Goal: Task Accomplishment & Management: Manage account settings

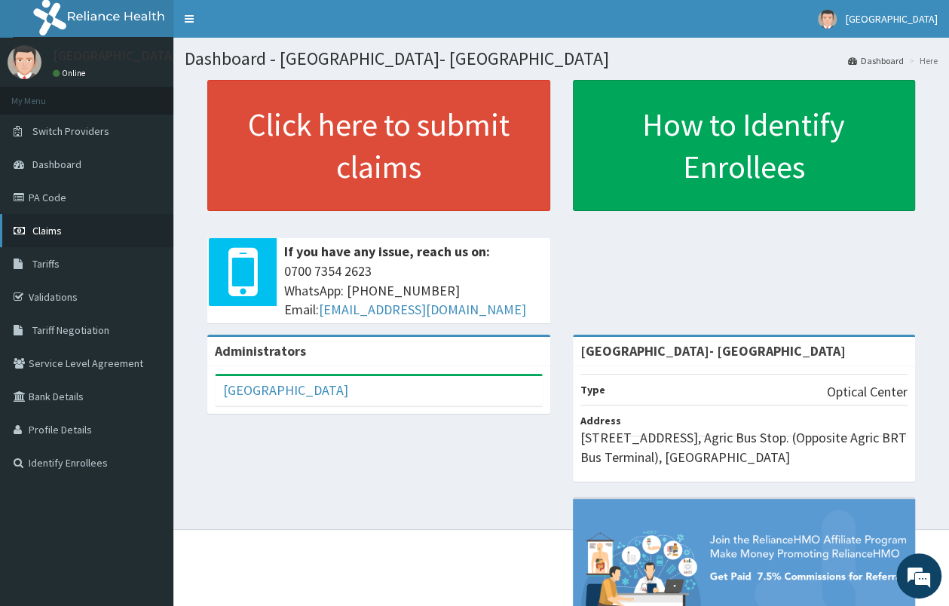
click at [64, 238] on link "Claims" at bounding box center [86, 230] width 173 height 33
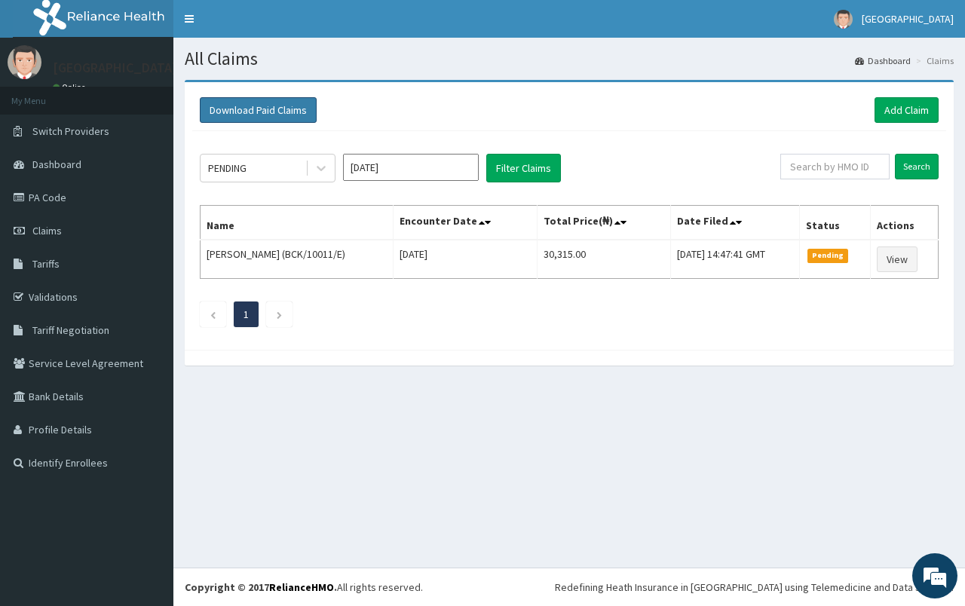
click at [276, 118] on button "Download Paid Claims" at bounding box center [258, 110] width 117 height 26
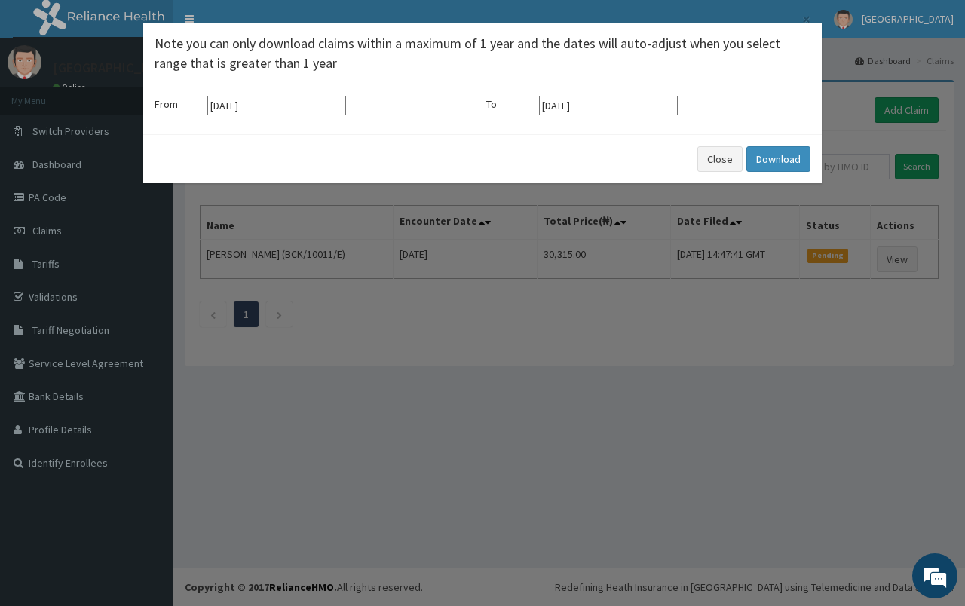
click at [297, 106] on input "13-07-2025" at bounding box center [276, 106] width 139 height 20
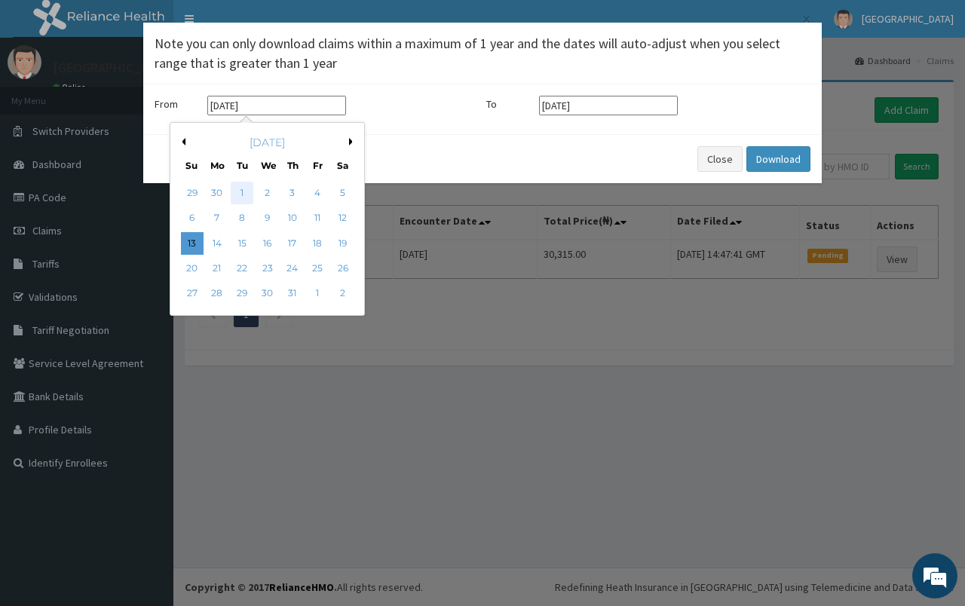
click at [238, 191] on div "1" at bounding box center [242, 193] width 23 height 23
type input "01-07-2025"
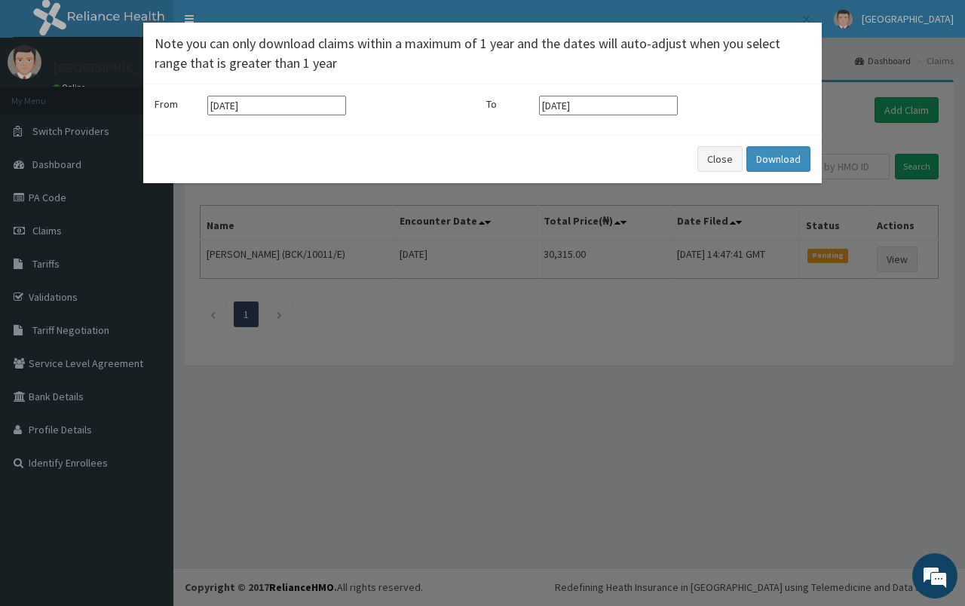
click at [586, 108] on input "13-10-2025" at bounding box center [608, 106] width 139 height 20
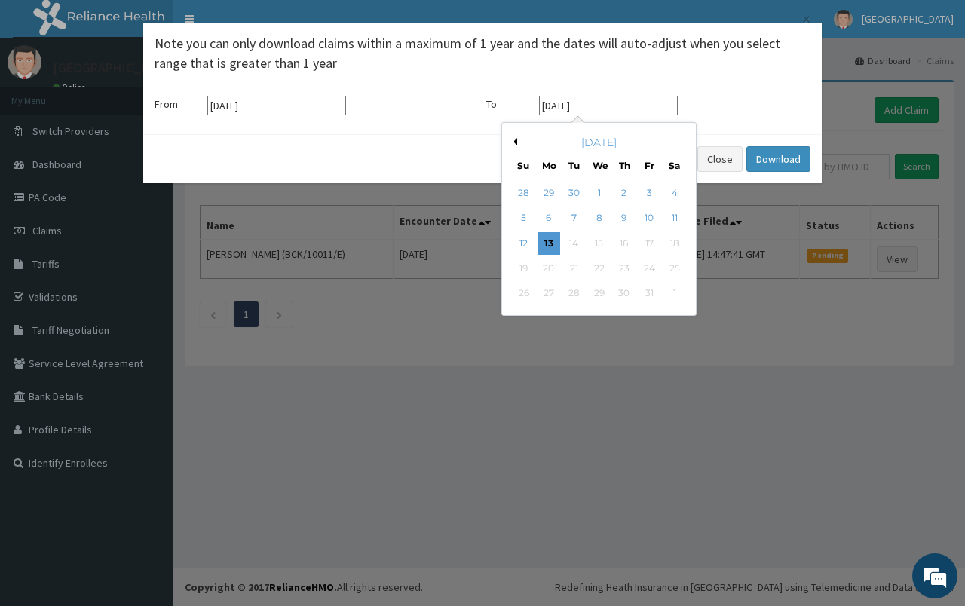
click at [512, 144] on button "Previous Month" at bounding box center [513, 142] width 8 height 8
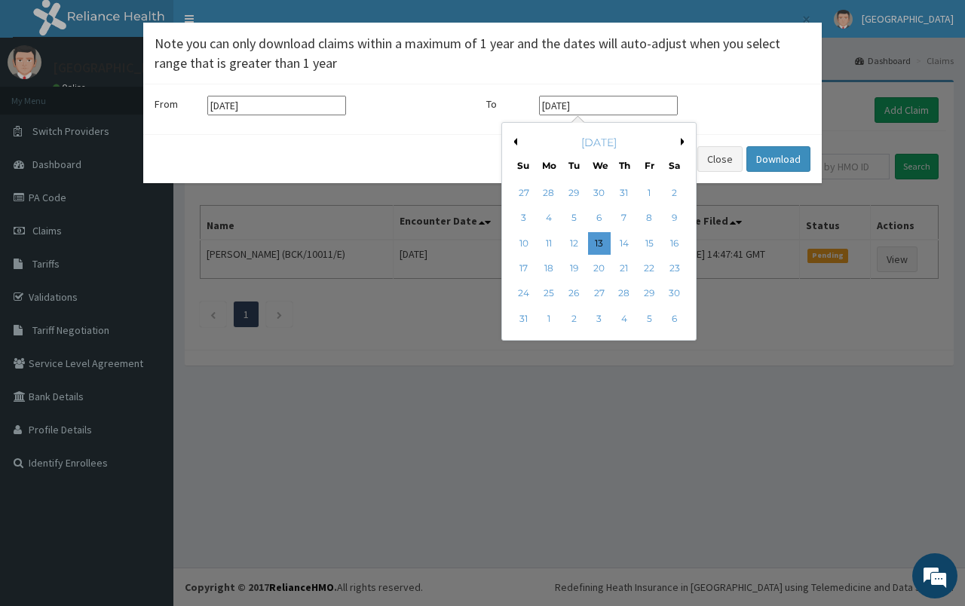
click at [512, 144] on button "Previous Month" at bounding box center [513, 142] width 8 height 8
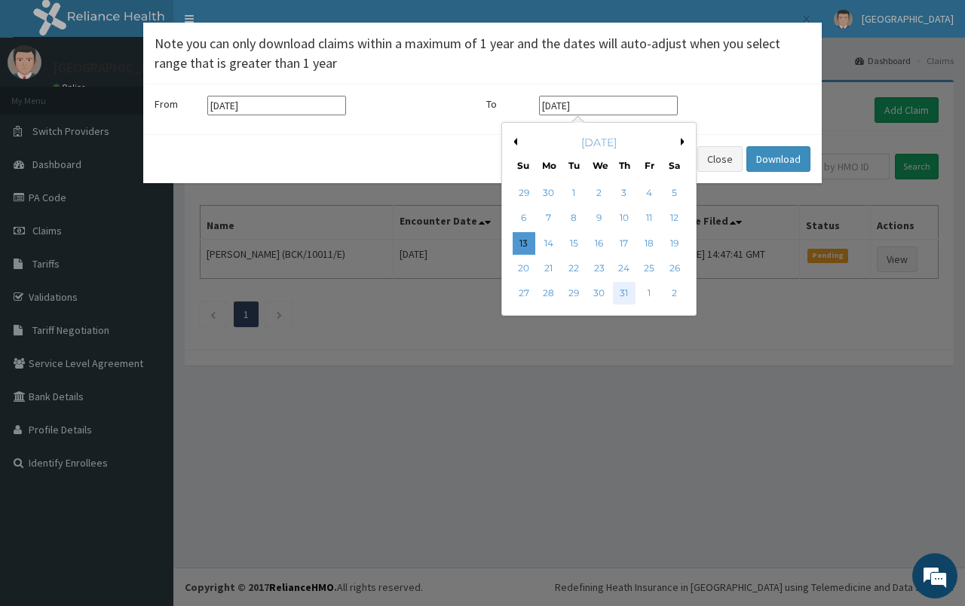
click at [628, 301] on div "31" at bounding box center [624, 294] width 23 height 23
type input "31-07-2025"
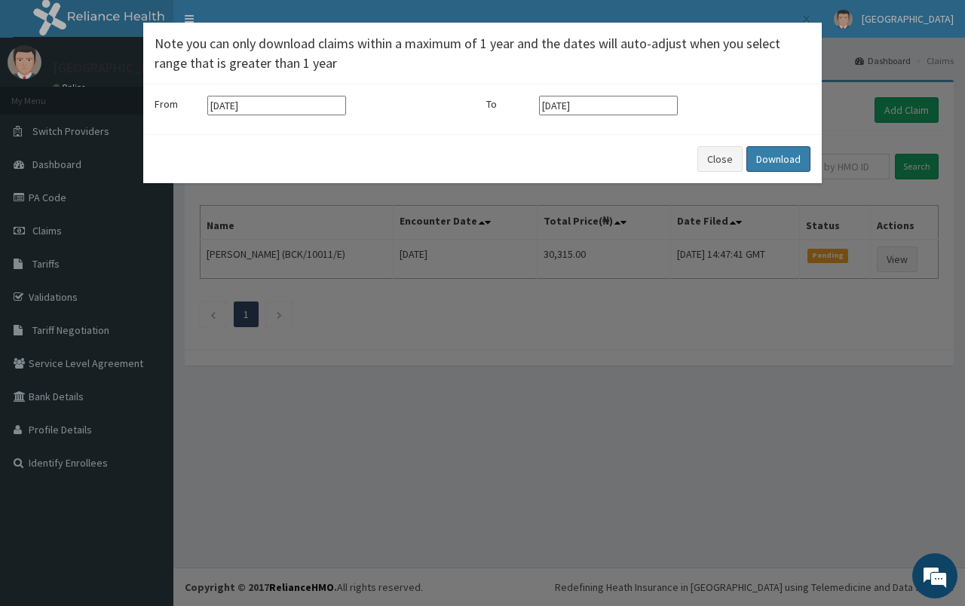
click at [766, 159] on button "Download" at bounding box center [778, 159] width 64 height 26
drag, startPoint x: 716, startPoint y: 146, endPoint x: 722, endPoint y: 162, distance: 16.9
click at [719, 157] on div "Close Download" at bounding box center [482, 158] width 678 height 49
click at [722, 162] on button "Close" at bounding box center [719, 159] width 45 height 26
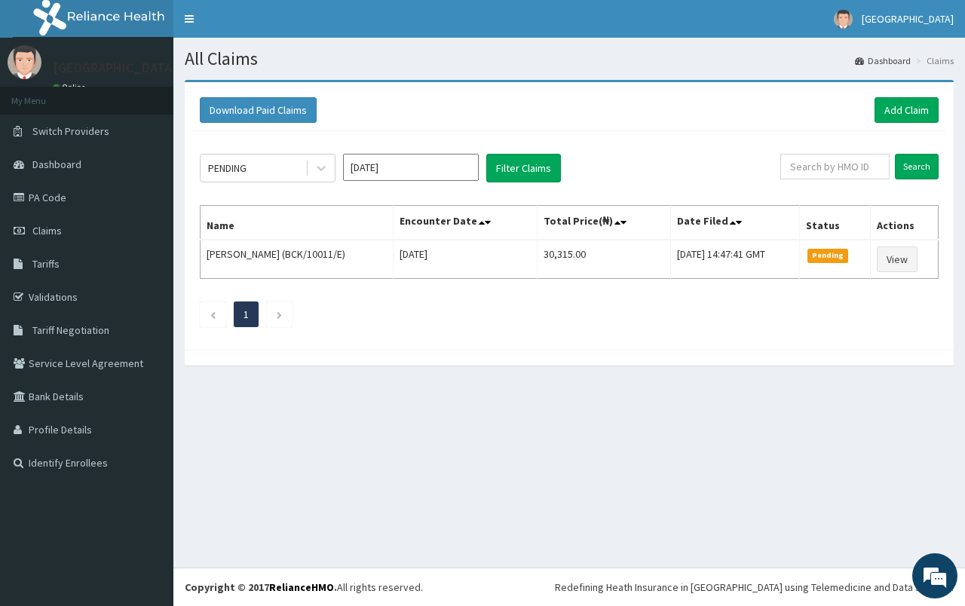
click at [850, 364] on div at bounding box center [569, 358] width 769 height 16
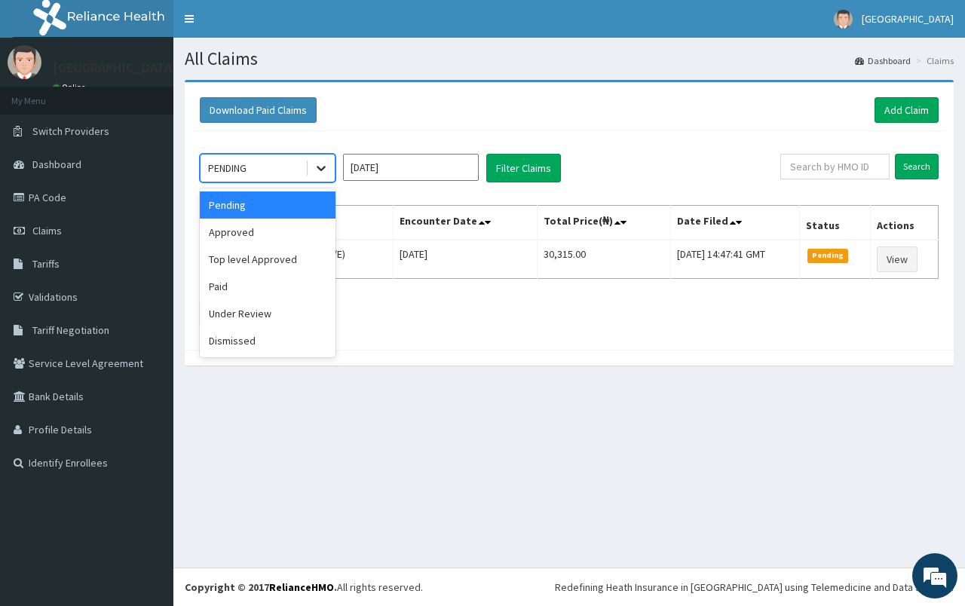
click at [320, 170] on icon at bounding box center [320, 169] width 9 height 5
click at [312, 286] on div "Paid" at bounding box center [268, 286] width 136 height 27
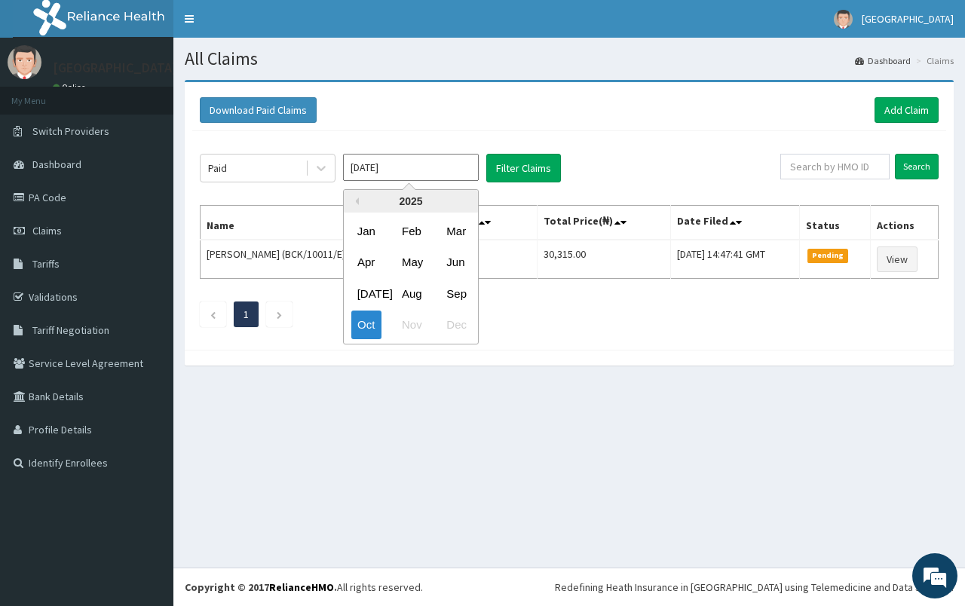
click at [394, 161] on input "[DATE]" at bounding box center [411, 167] width 136 height 27
click at [414, 297] on div "Aug" at bounding box center [411, 294] width 30 height 28
type input "Aug 2025"
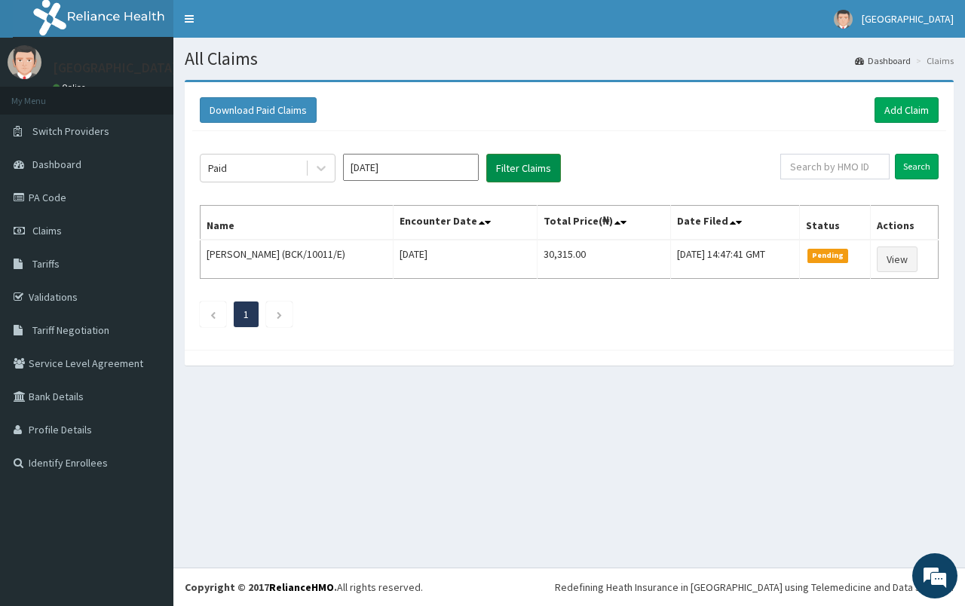
click at [532, 176] on button "Filter Claims" at bounding box center [523, 168] width 75 height 29
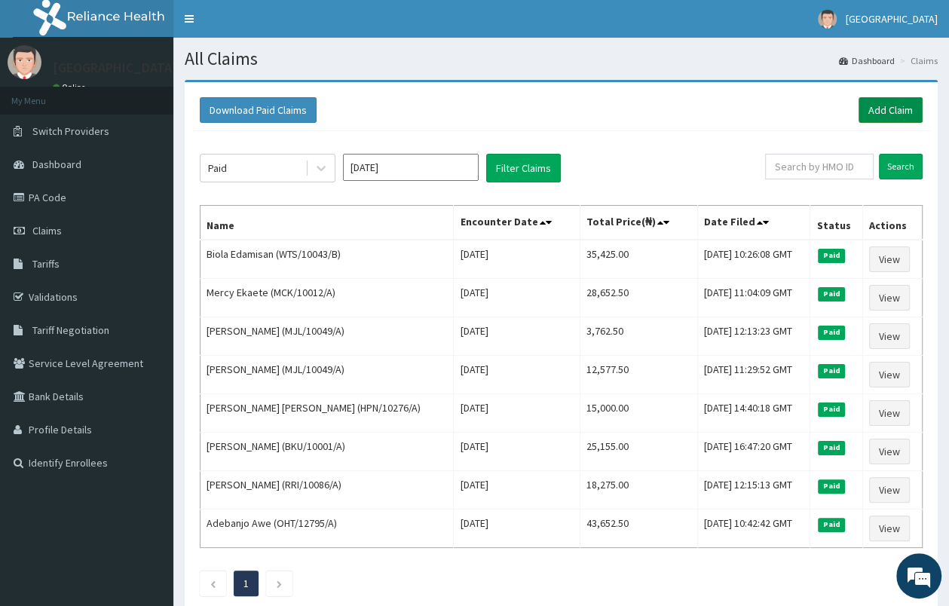
click at [901, 112] on link "Add Claim" at bounding box center [890, 110] width 64 height 26
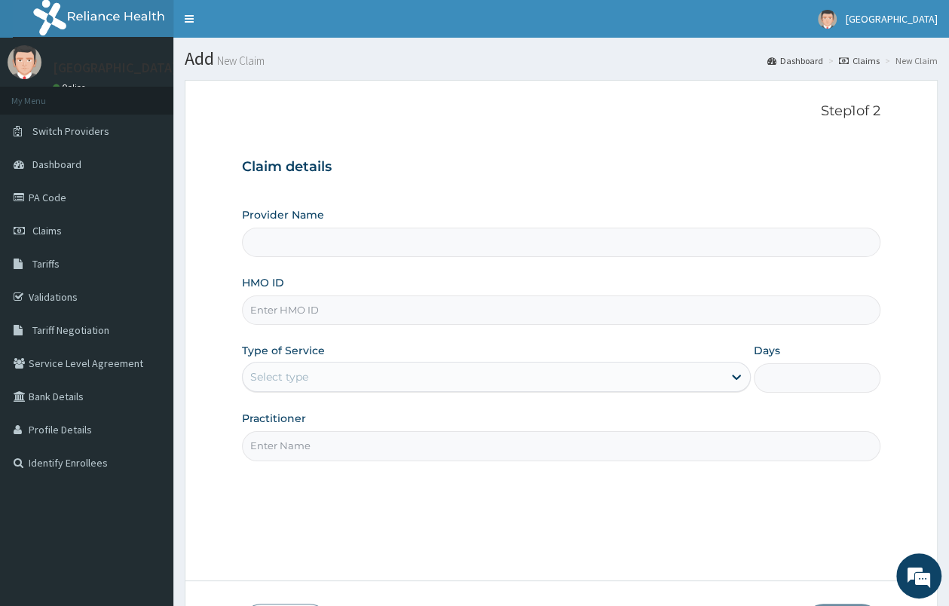
type input "Fidei Eye Centre- Ikorodu"
click at [309, 305] on input "HMO ID" at bounding box center [561, 309] width 638 height 29
paste input "NIO/10027/A"
type input "NIO/10027/A"
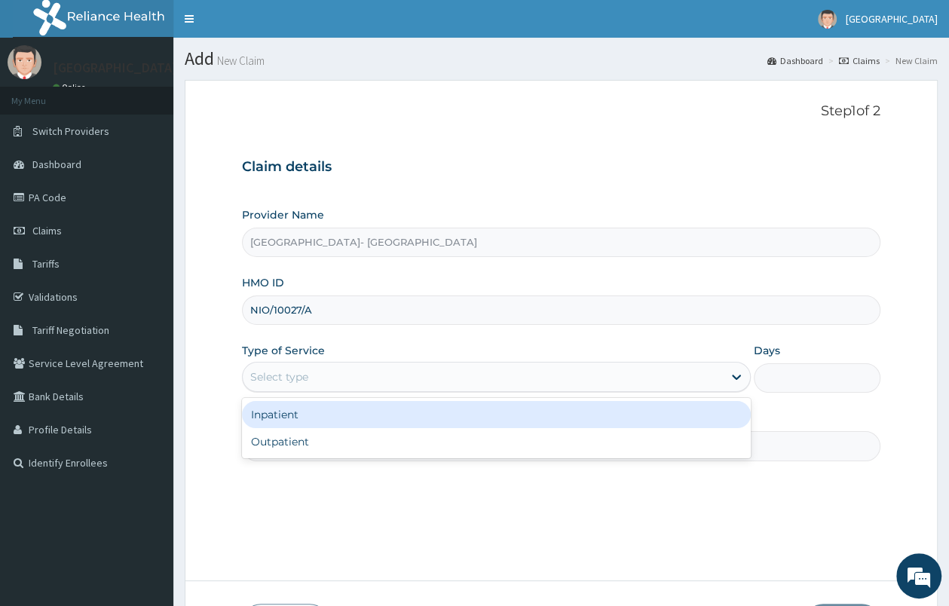
click at [345, 375] on div "Select type" at bounding box center [483, 377] width 480 height 24
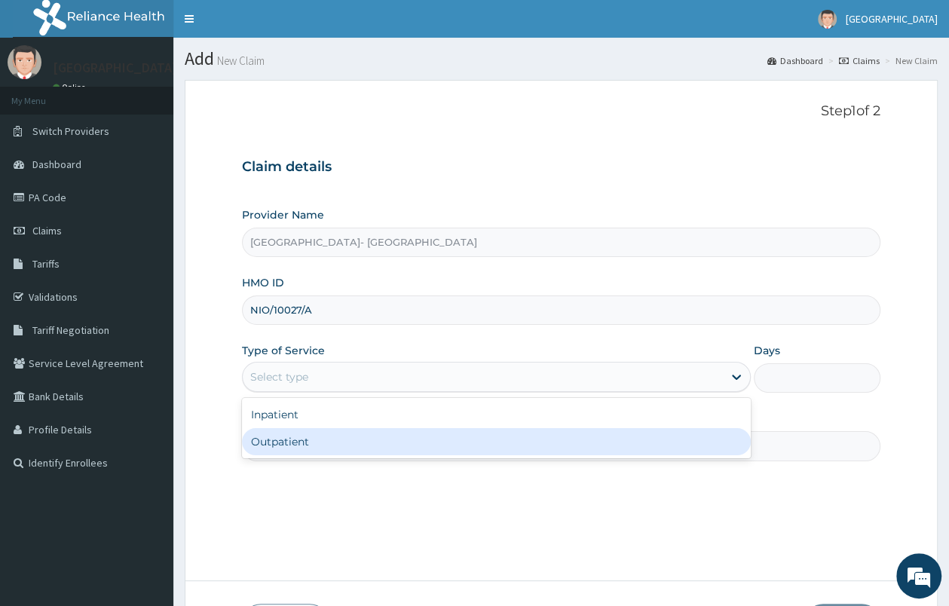
click at [344, 445] on div "Outpatient" at bounding box center [496, 441] width 509 height 27
type input "1"
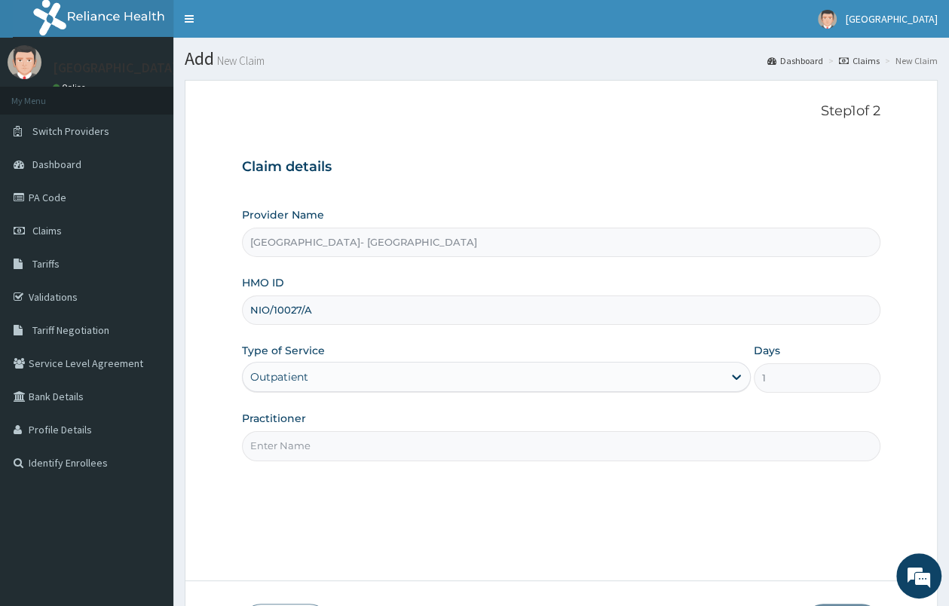
click at [509, 460] on input "Practitioner" at bounding box center [561, 445] width 638 height 29
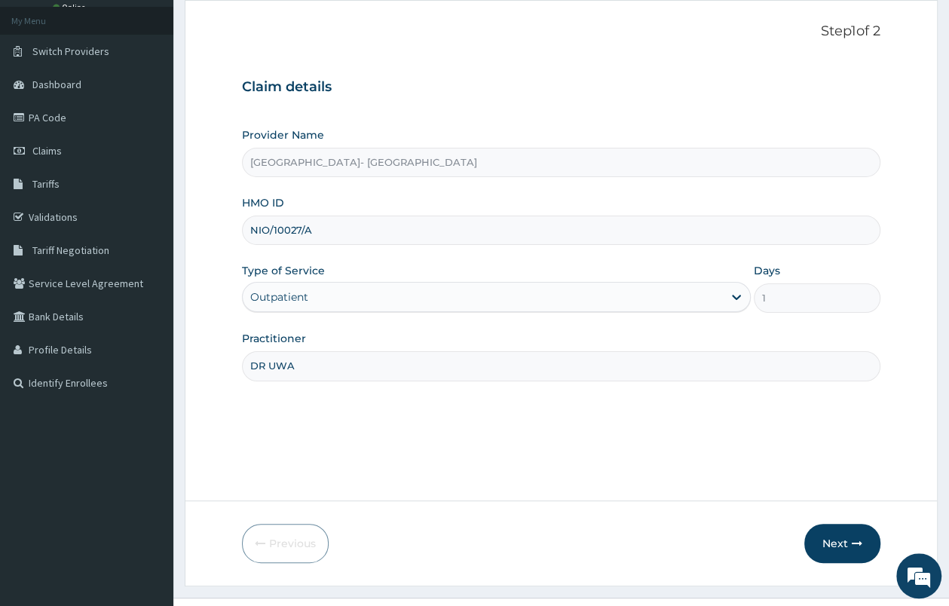
scroll to position [111, 0]
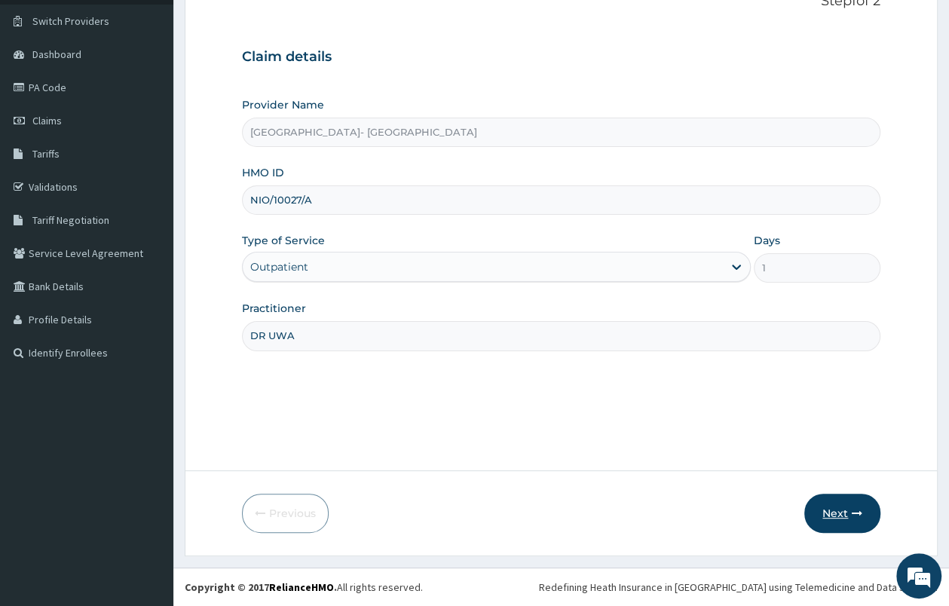
type input "DR UWA"
click at [861, 512] on icon "button" at bounding box center [857, 513] width 11 height 11
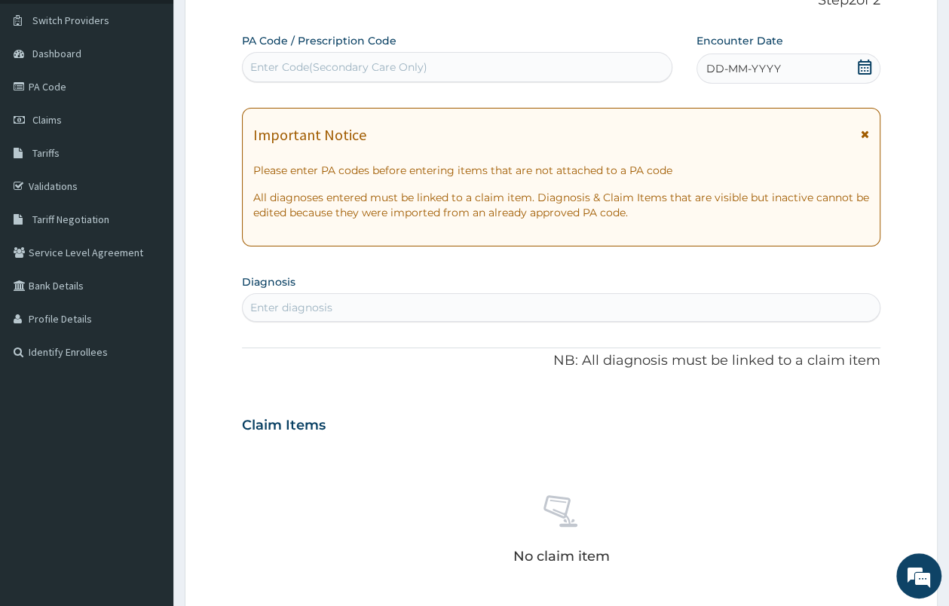
click at [329, 63] on div "Enter Code(Secondary Care Only)" at bounding box center [338, 67] width 177 height 15
paste input "PA/AFDBB5"
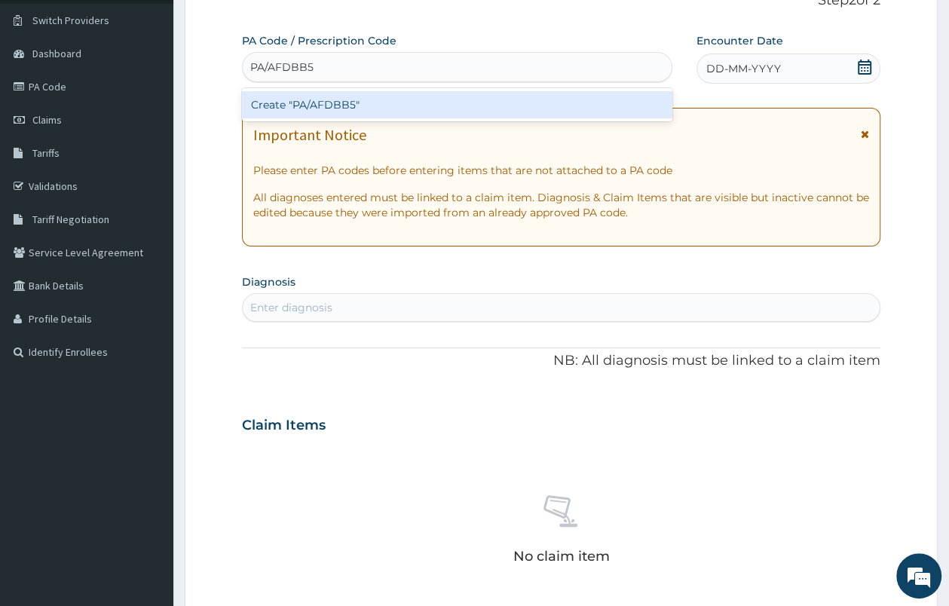
type input "PA/AFDBB5"
click at [388, 109] on div "Create "PA/AFDBB5"" at bounding box center [457, 104] width 430 height 27
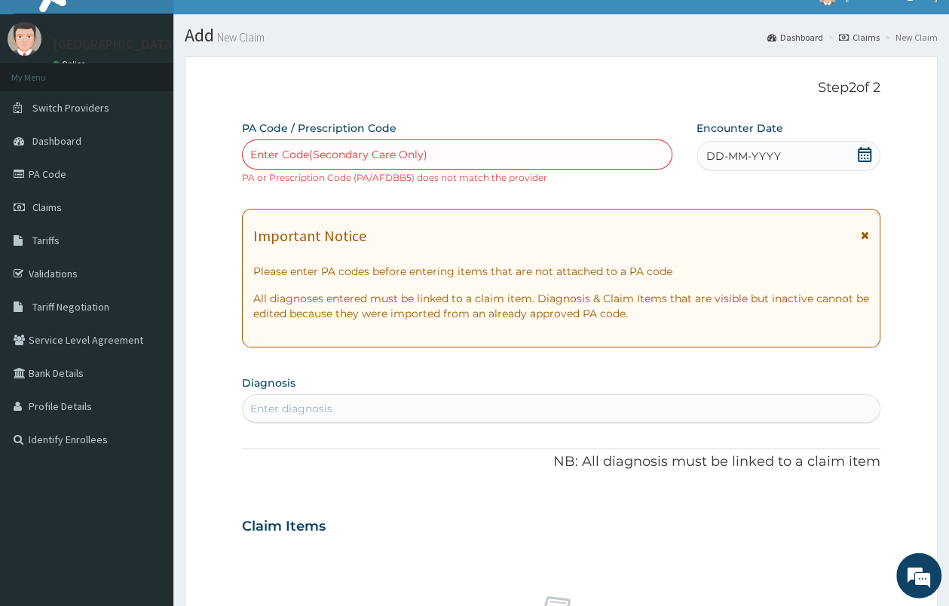
scroll to position [0, 0]
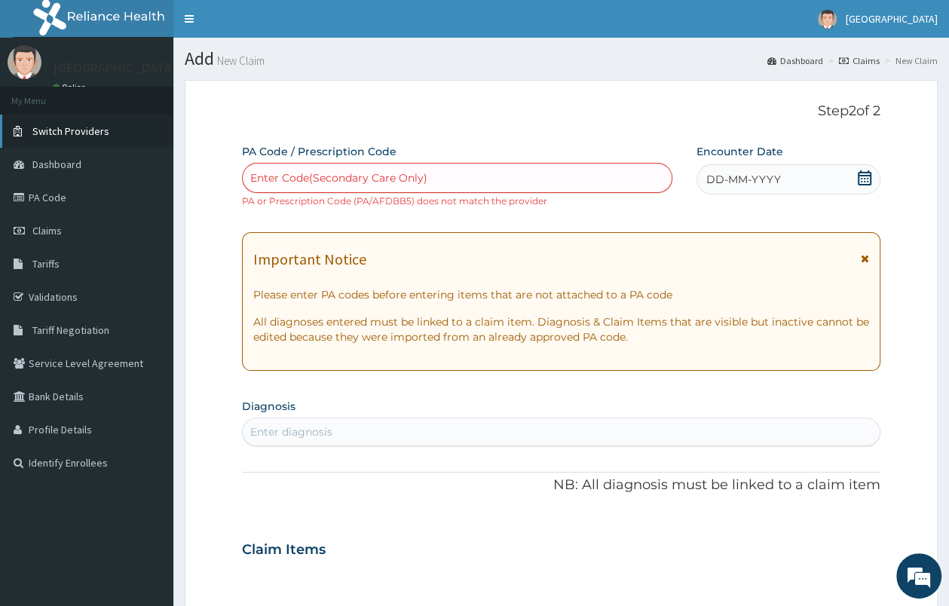
click at [85, 133] on span "Switch Providers" at bounding box center [70, 131] width 77 height 14
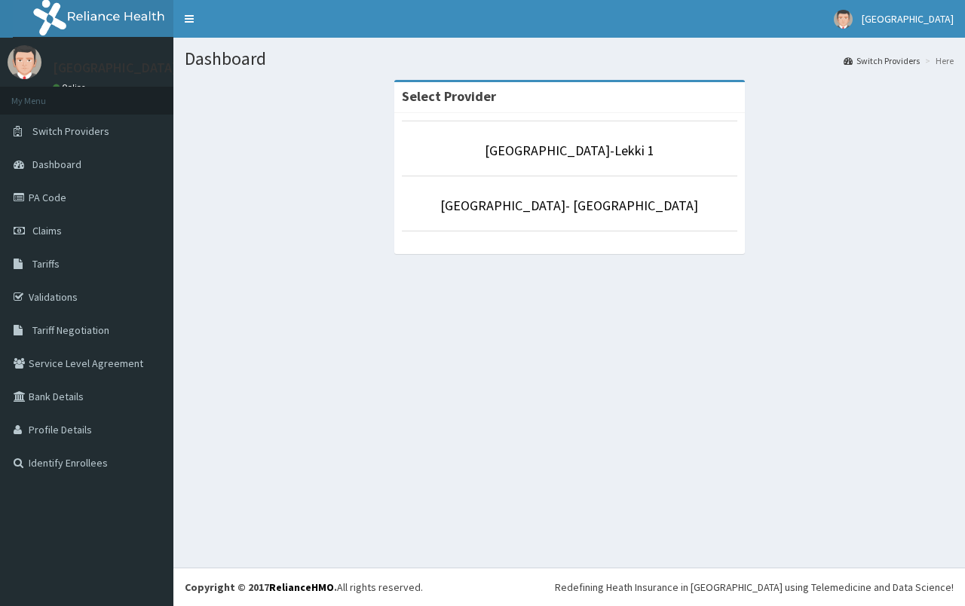
click at [539, 161] on li "[GEOGRAPHIC_DATA]-Lekki 1" at bounding box center [569, 149] width 335 height 56
click at [542, 157] on link "[GEOGRAPHIC_DATA]-Lekki 1" at bounding box center [570, 150] width 170 height 17
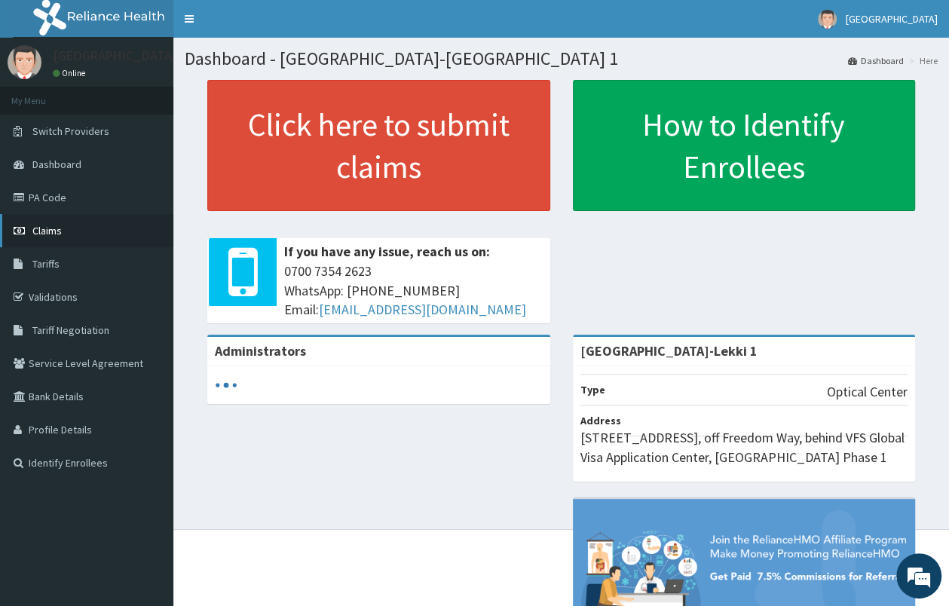
click at [64, 233] on link "Claims" at bounding box center [86, 230] width 173 height 33
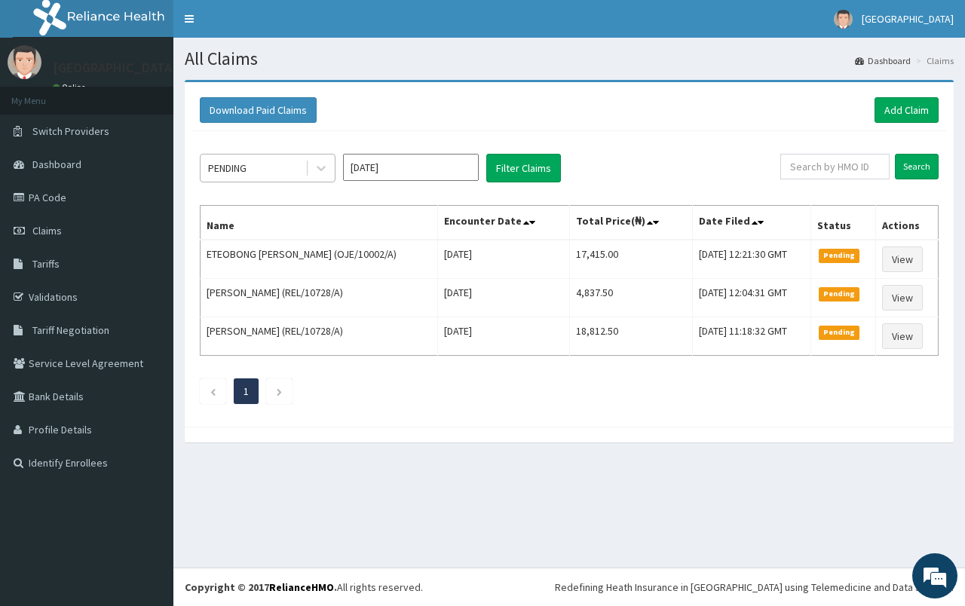
click at [298, 174] on div "PENDING" at bounding box center [252, 168] width 105 height 24
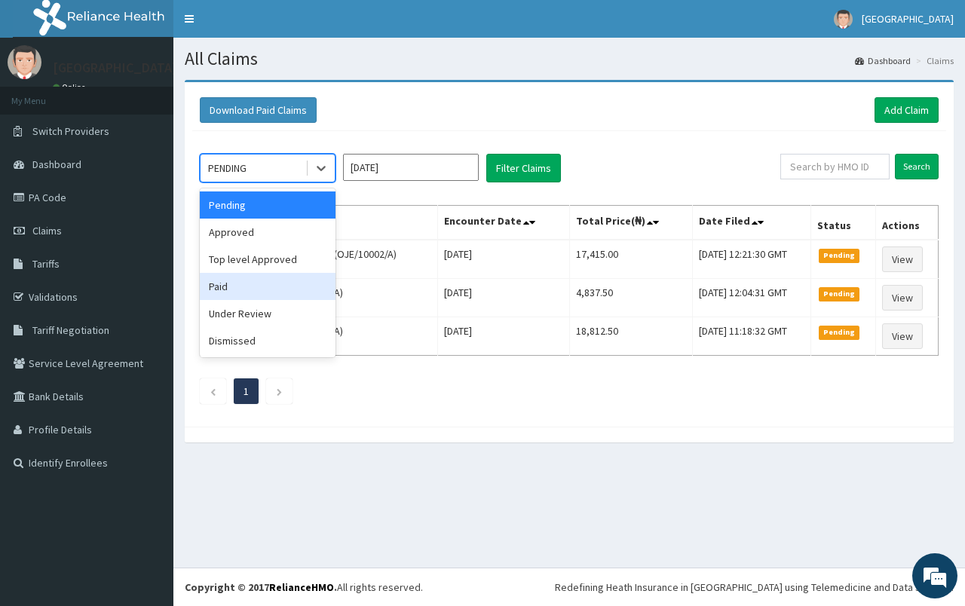
click at [271, 293] on div "Paid" at bounding box center [268, 286] width 136 height 27
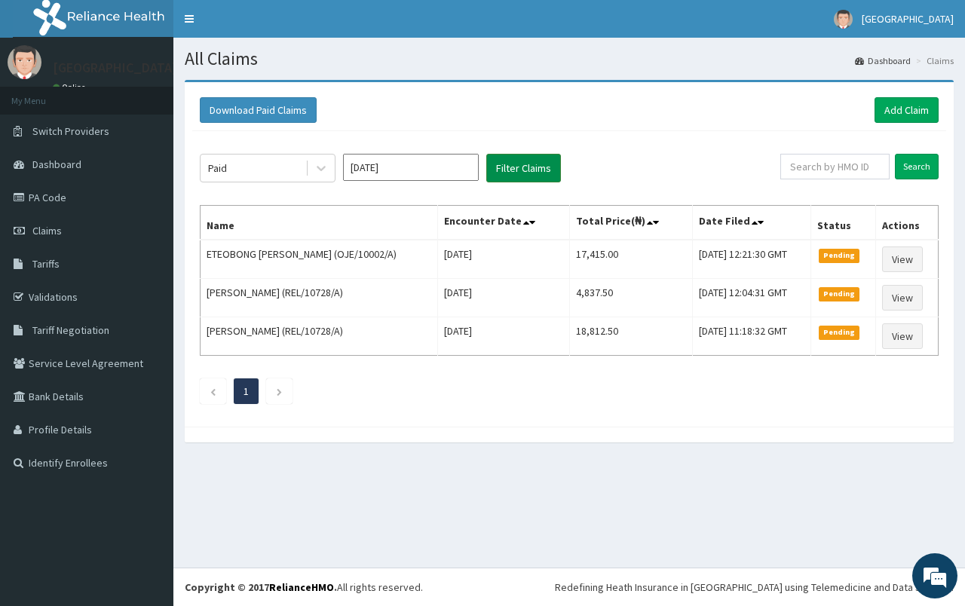
click at [506, 168] on button "Filter Claims" at bounding box center [523, 168] width 75 height 29
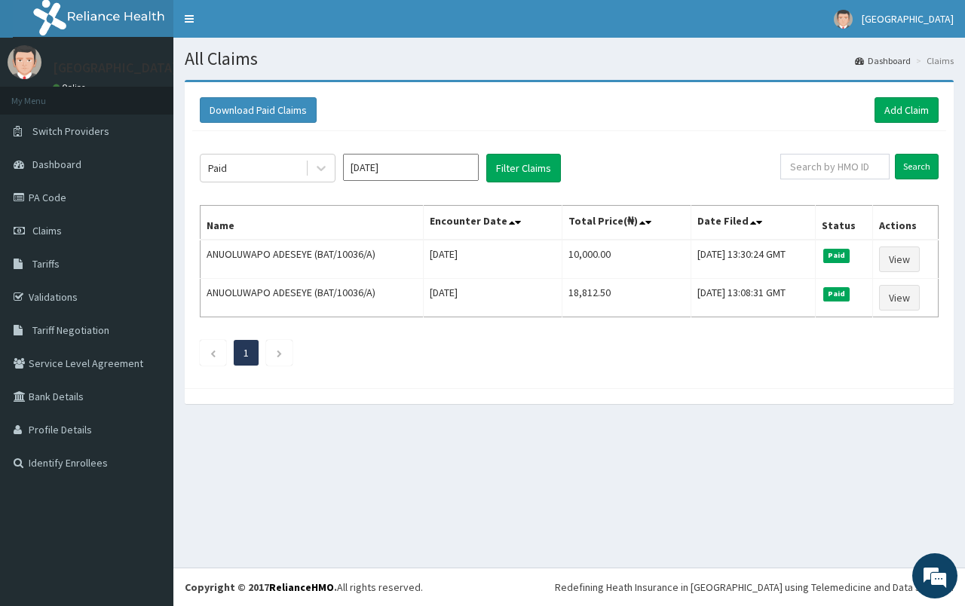
click at [385, 172] on input "Oct 2025" at bounding box center [411, 167] width 136 height 27
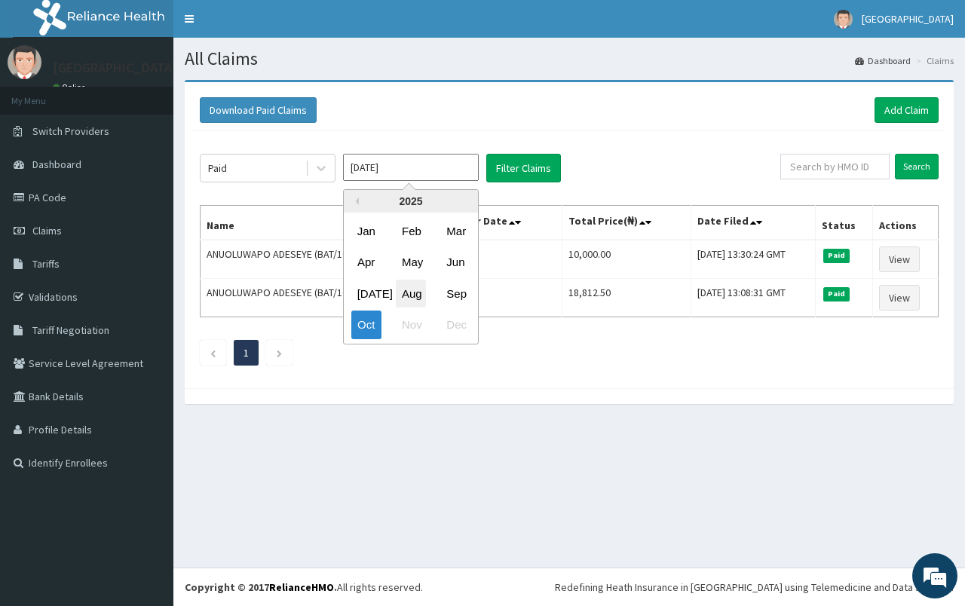
click at [420, 294] on div "Aug" at bounding box center [411, 294] width 30 height 28
type input "Aug 2025"
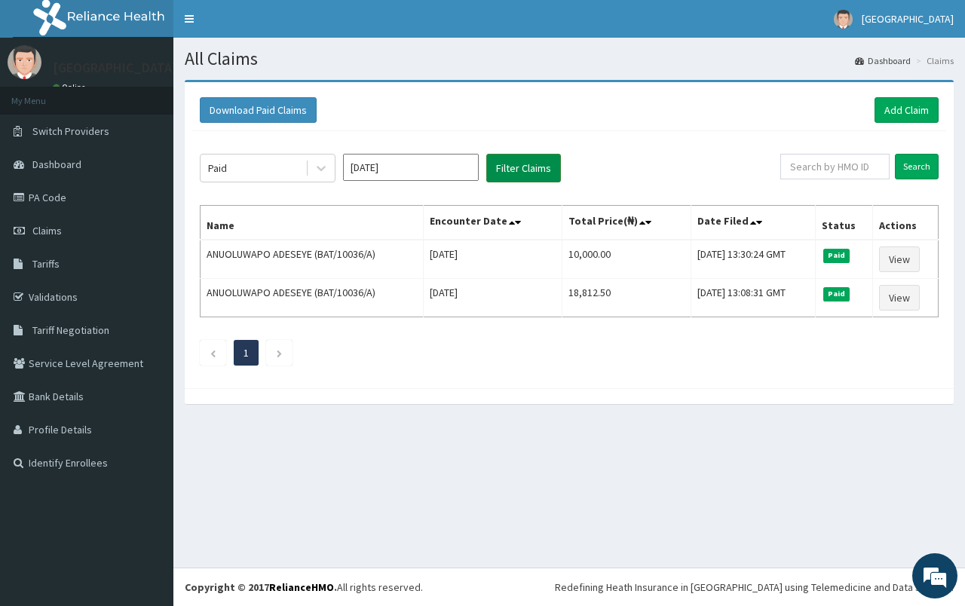
click at [516, 182] on button "Filter Claims" at bounding box center [523, 168] width 75 height 29
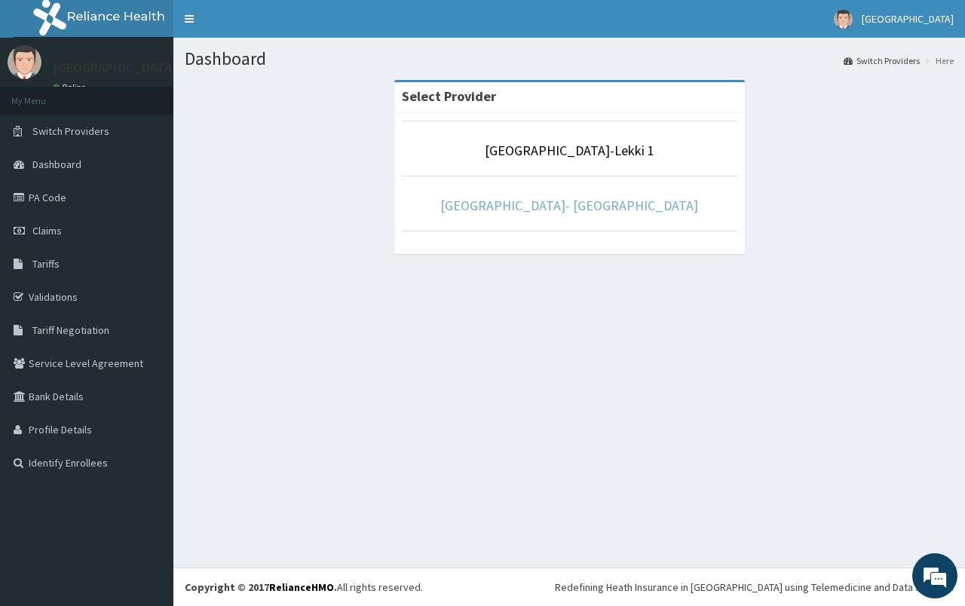
click at [579, 208] on link "[GEOGRAPHIC_DATA]- [GEOGRAPHIC_DATA]" at bounding box center [569, 205] width 258 height 17
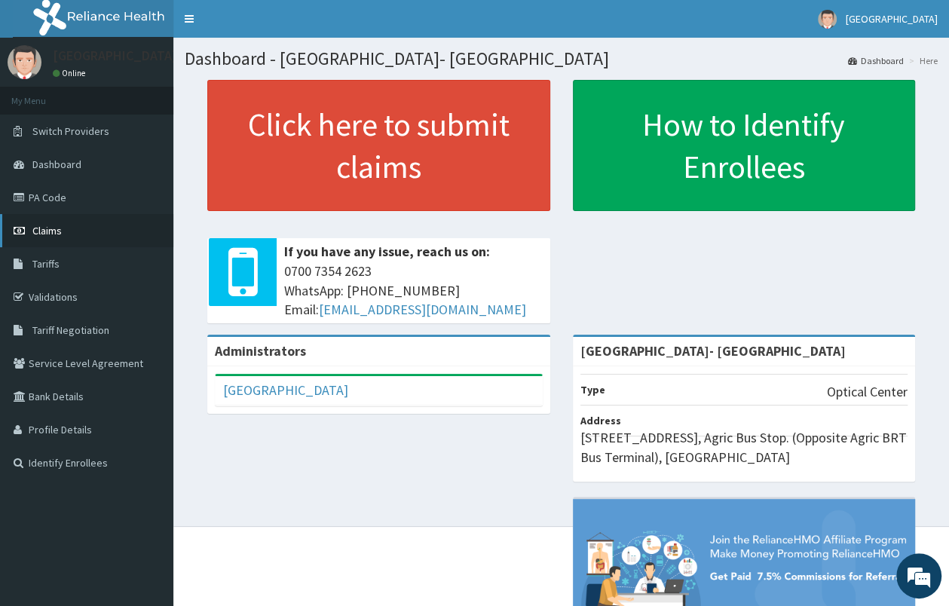
click at [60, 234] on span "Claims" at bounding box center [46, 231] width 29 height 14
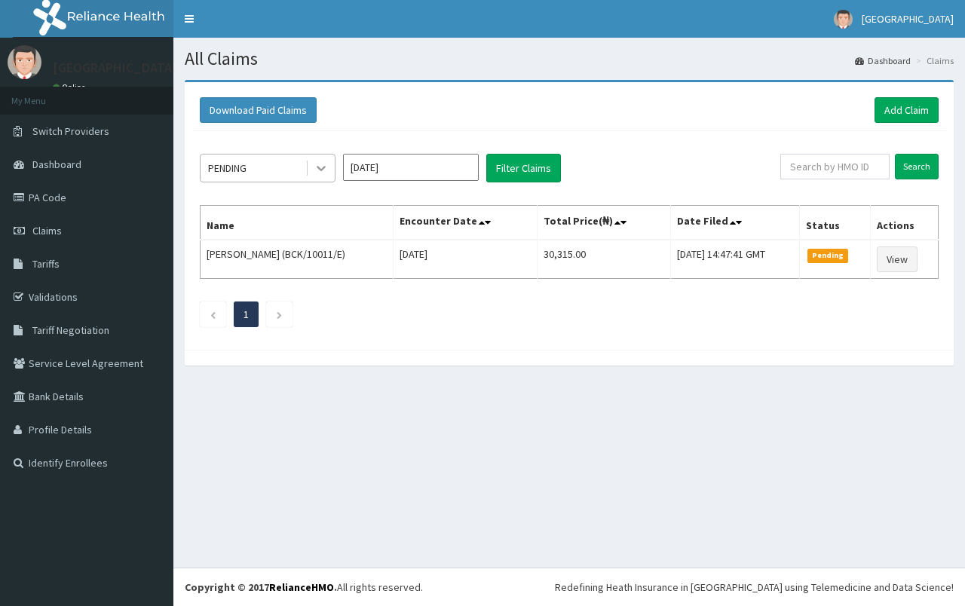
click at [319, 163] on icon at bounding box center [320, 168] width 15 height 15
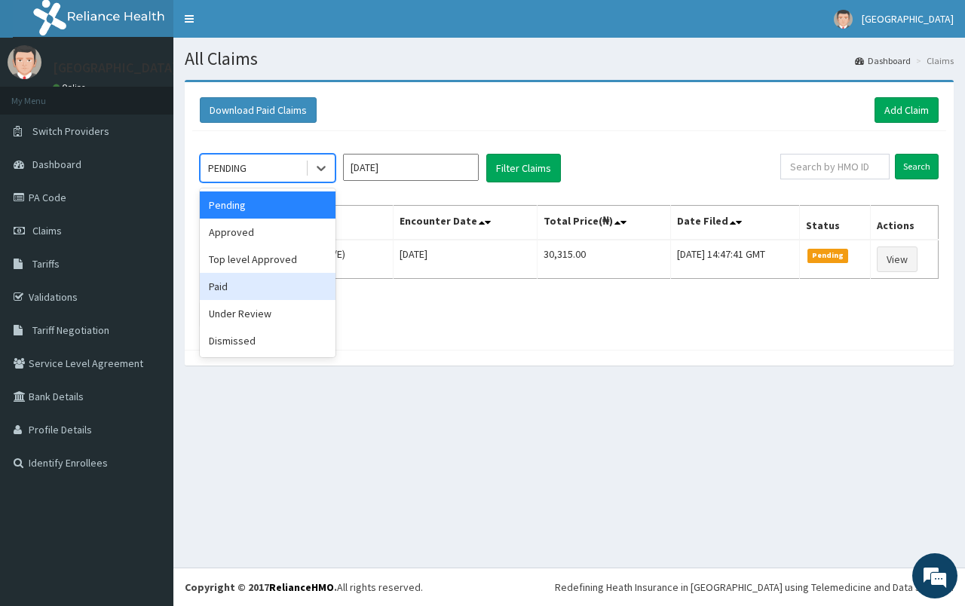
click at [252, 287] on div "Paid" at bounding box center [268, 286] width 136 height 27
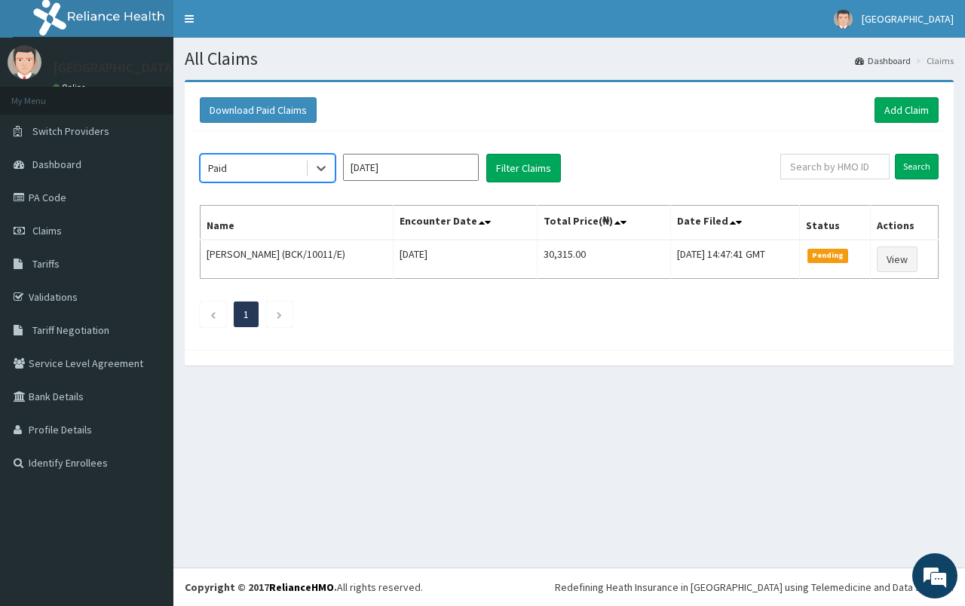
click at [426, 169] on input "Oct 2025" at bounding box center [411, 167] width 136 height 27
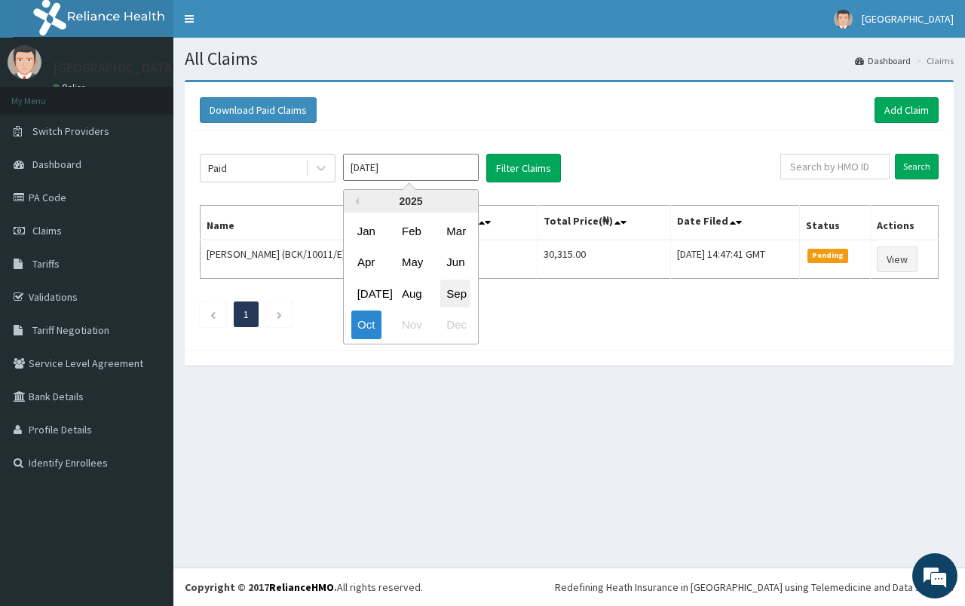
click at [447, 293] on div "Sep" at bounding box center [455, 294] width 30 height 28
type input "Sep 2025"
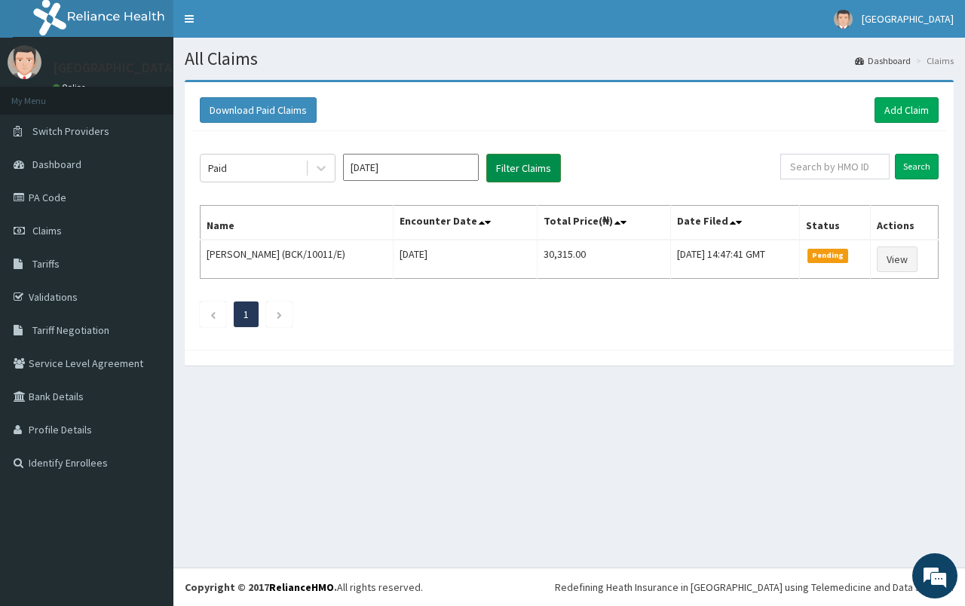
click at [517, 177] on button "Filter Claims" at bounding box center [523, 168] width 75 height 29
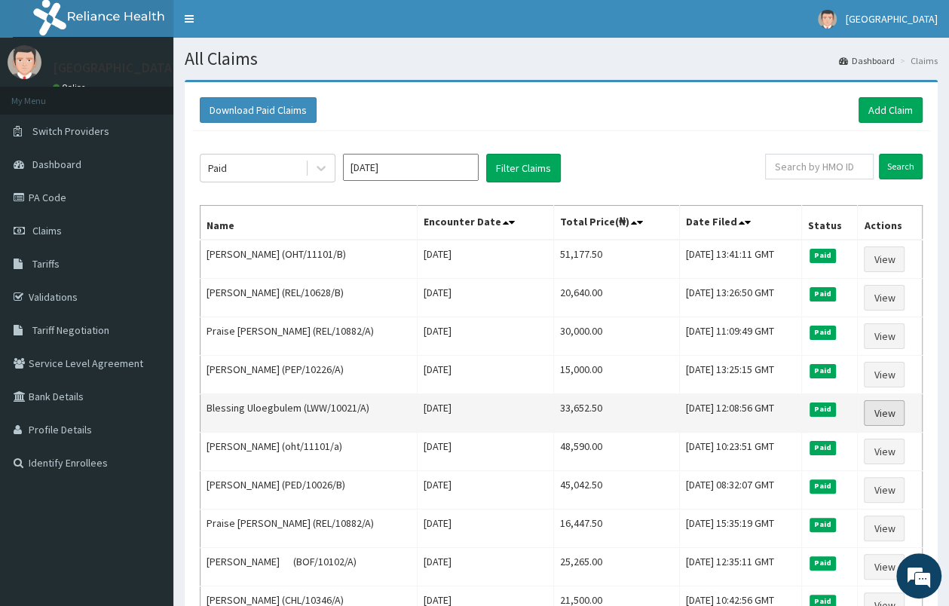
click at [882, 419] on link "View" at bounding box center [884, 413] width 41 height 26
